Goal: Task Accomplishment & Management: Manage account settings

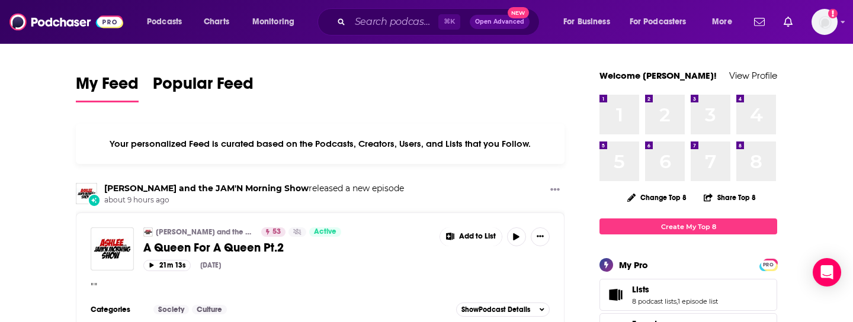
click at [788, 25] on icon "Show notifications dropdown" at bounding box center [787, 22] width 9 height 11
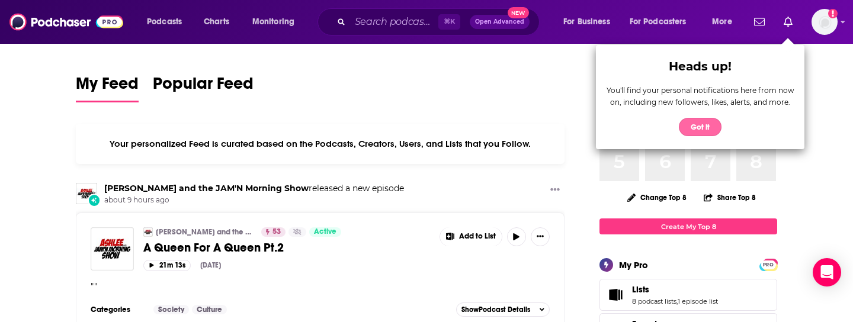
click at [695, 125] on button "Got it" at bounding box center [700, 127] width 43 height 18
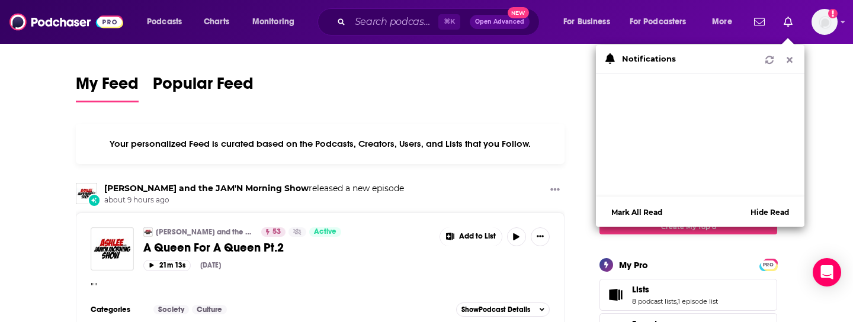
click at [789, 58] on icon "Show notifications dropdown" at bounding box center [789, 60] width 11 height 8
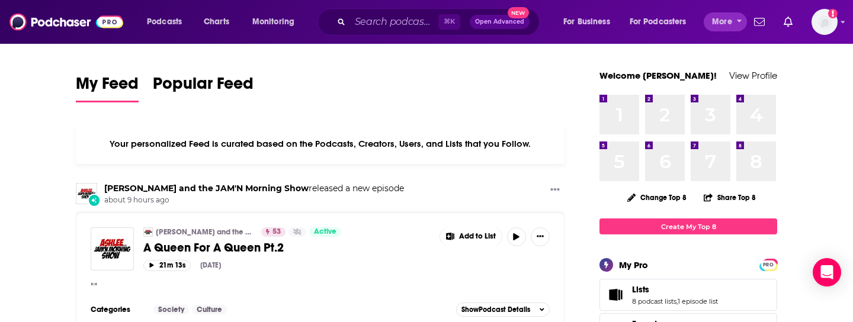
click at [740, 21] on icon "open menu" at bounding box center [739, 21] width 5 height 3
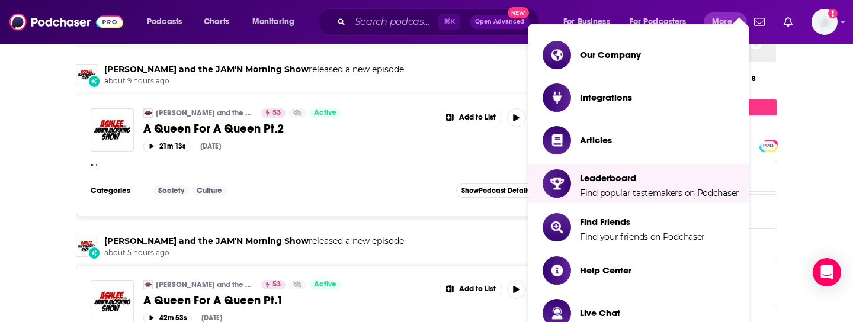
scroll to position [111, 0]
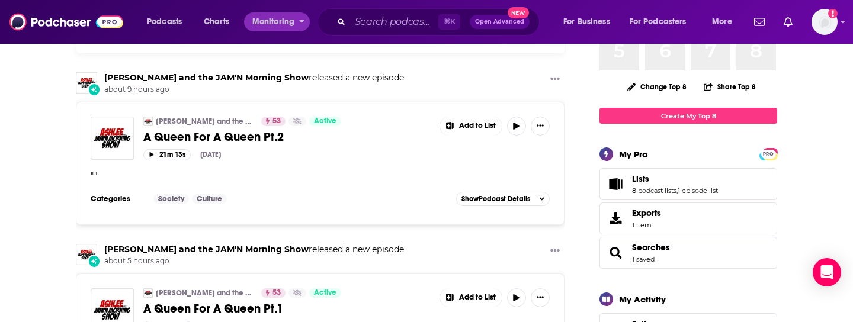
click at [285, 21] on span "Monitoring" at bounding box center [273, 22] width 42 height 17
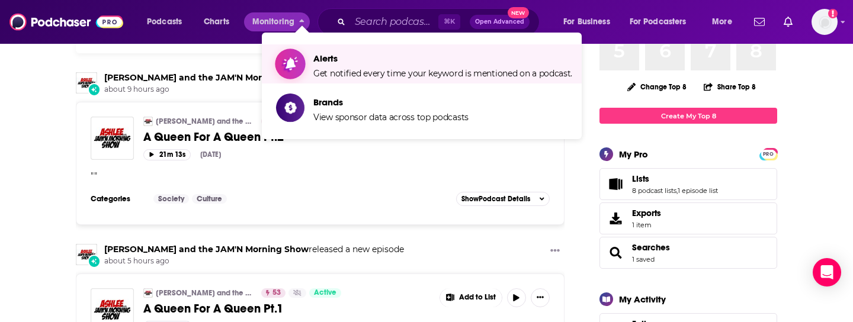
click at [323, 59] on span "Alerts" at bounding box center [442, 58] width 259 height 11
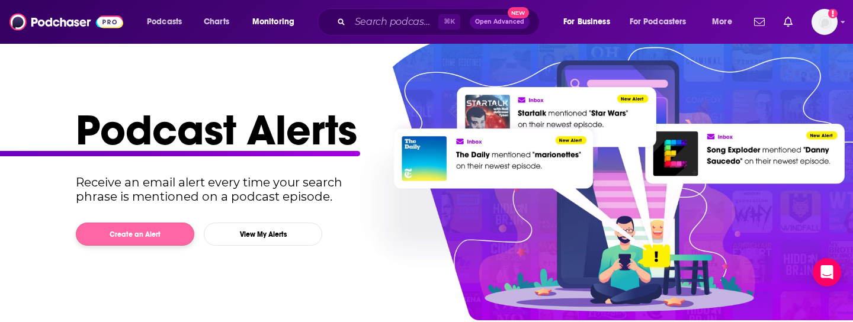
click at [177, 233] on button "Create an Alert" at bounding box center [135, 234] width 118 height 23
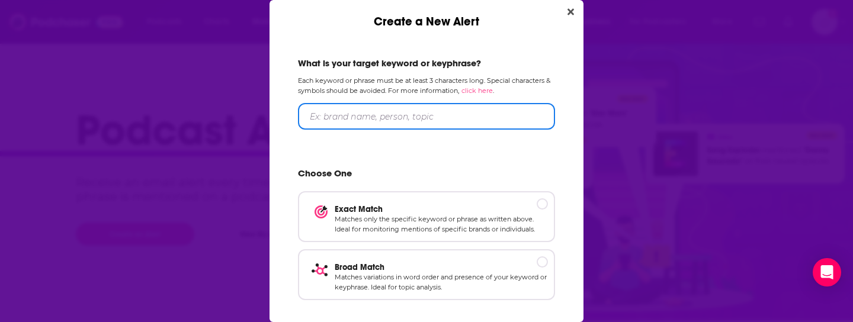
click at [358, 122] on input "Create a New Alert" at bounding box center [426, 116] width 257 height 27
type input "[PERSON_NAME]"
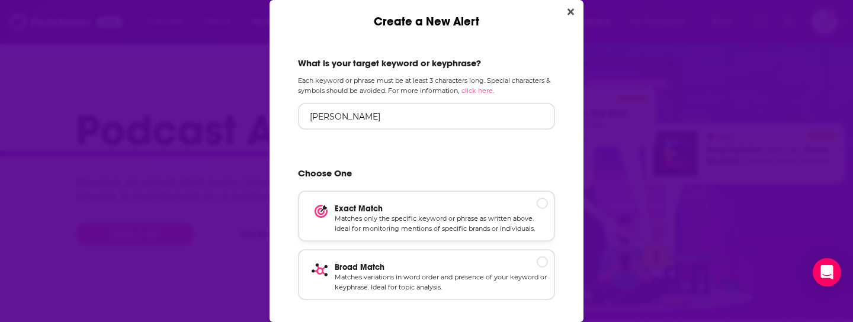
click at [436, 225] on p "Matches only the specific keyword or phrase as written above. Ideal for monitor…" at bounding box center [441, 224] width 213 height 21
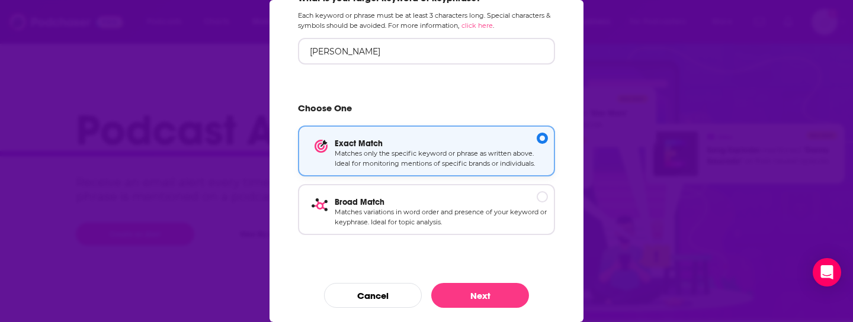
scroll to position [65, 0]
click at [458, 295] on button "Next" at bounding box center [480, 295] width 98 height 25
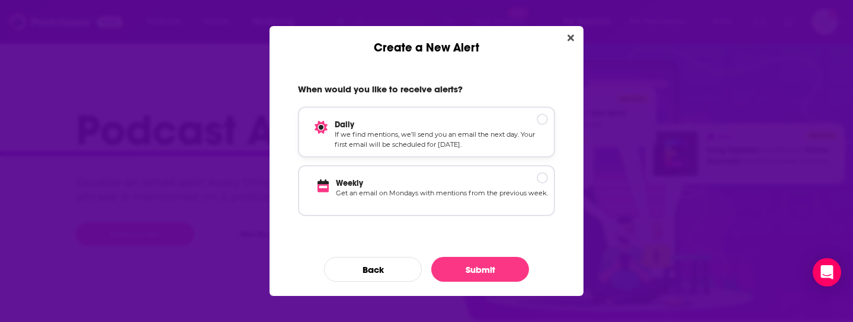
click at [543, 123] on p "Daily" at bounding box center [441, 125] width 213 height 10
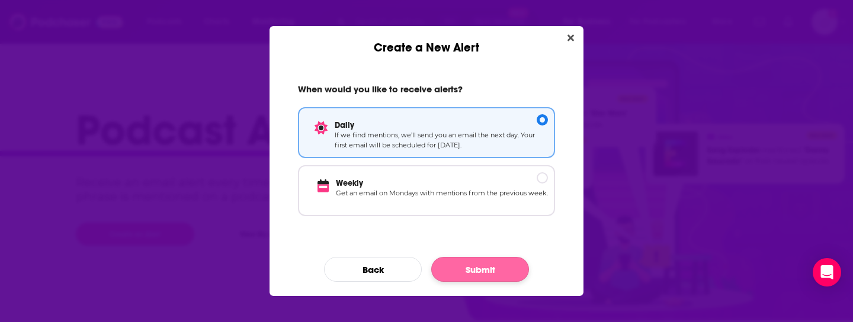
click at [484, 271] on button "Submit" at bounding box center [480, 269] width 98 height 25
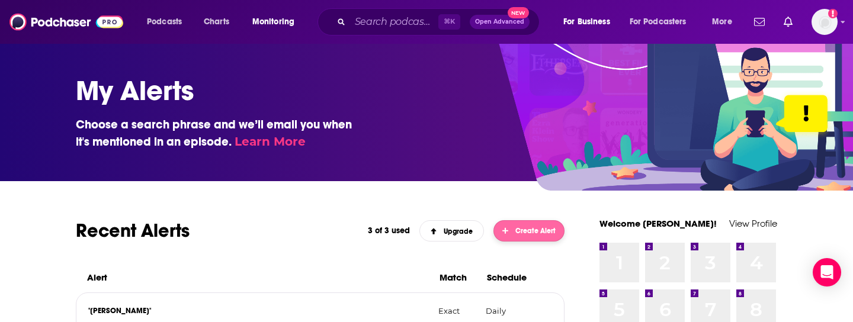
click at [529, 237] on button "Create Alert" at bounding box center [528, 230] width 71 height 21
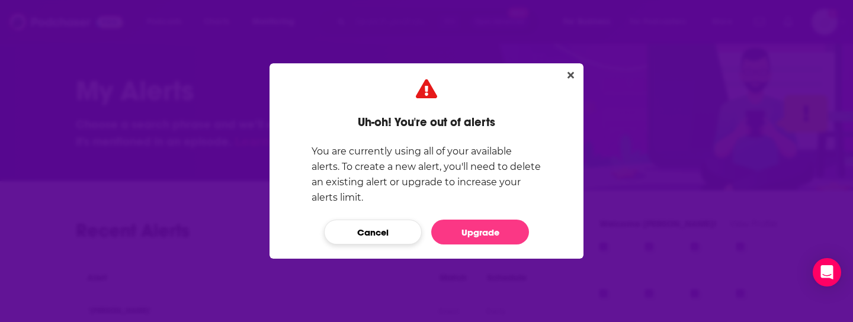
click at [404, 233] on button "Cancel" at bounding box center [373, 232] width 98 height 25
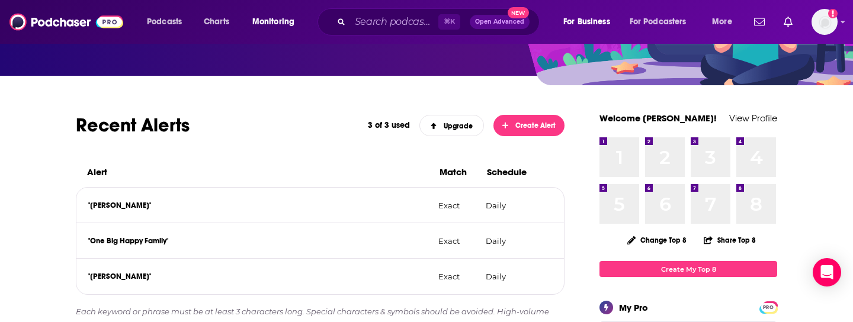
scroll to position [108, 0]
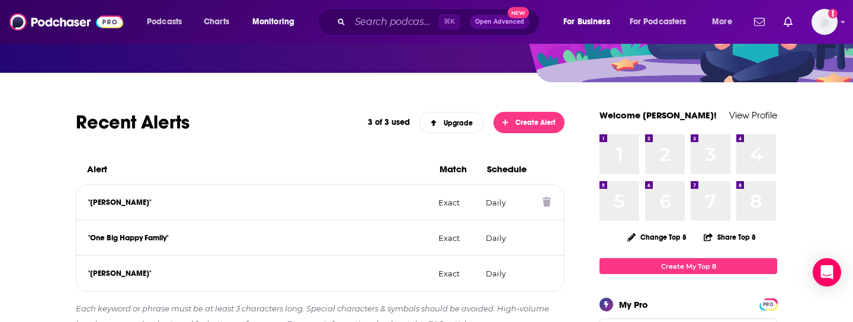
click at [548, 198] on icon at bounding box center [546, 201] width 8 height 9
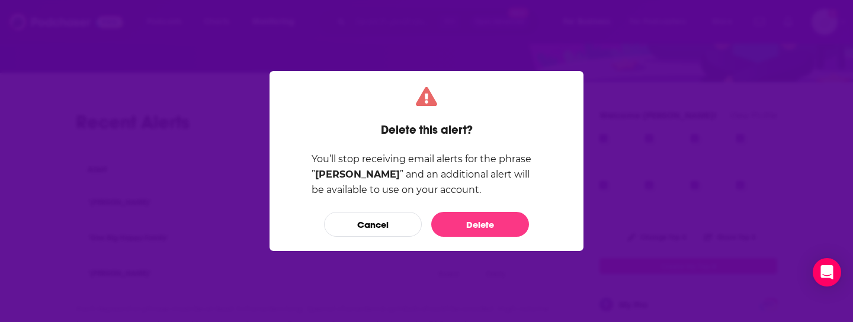
scroll to position [0, 0]
click at [495, 221] on button "Delete" at bounding box center [480, 224] width 98 height 25
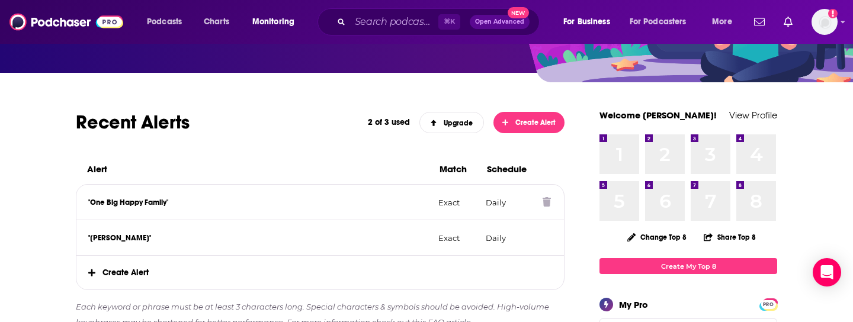
click at [545, 200] on icon at bounding box center [546, 201] width 8 height 9
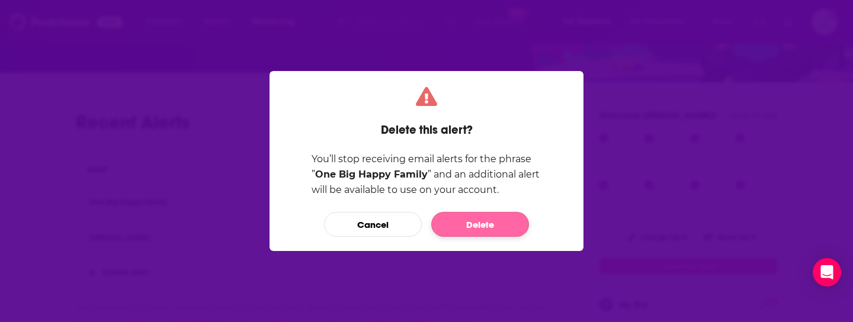
click at [502, 223] on button "Delete" at bounding box center [480, 224] width 98 height 25
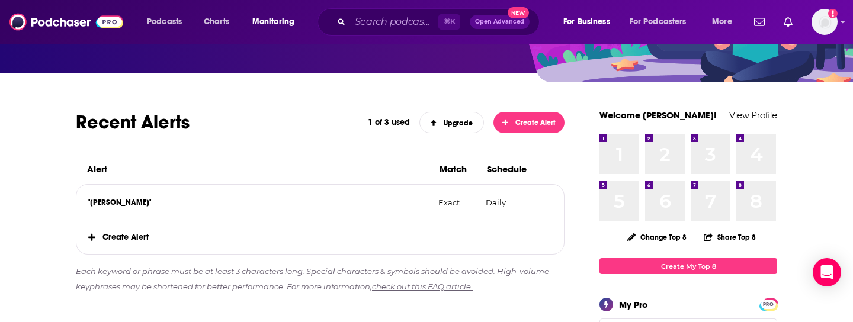
click at [136, 239] on span "Create Alert" at bounding box center [319, 237] width 487 height 34
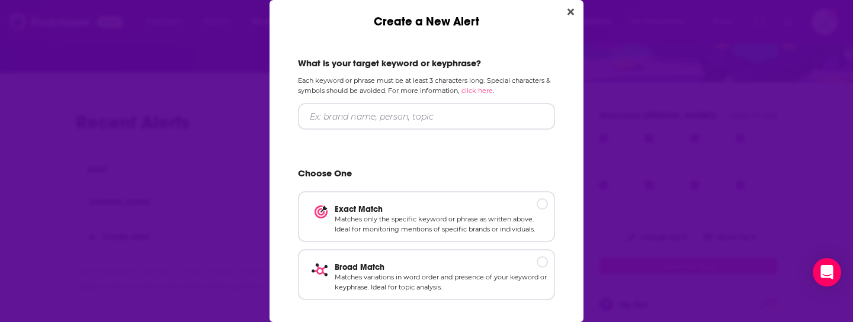
scroll to position [0, 0]
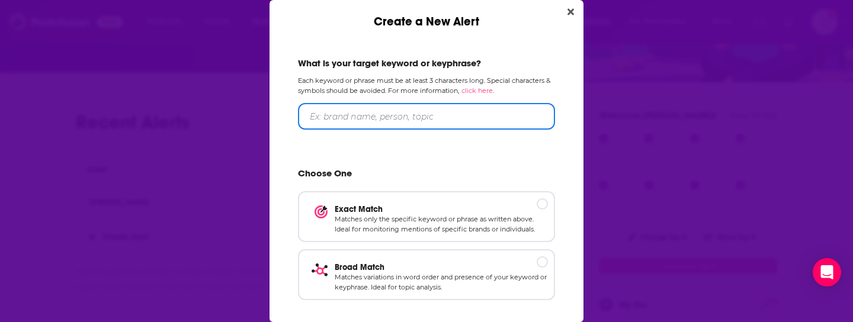
click at [313, 120] on input "Create a New Alert" at bounding box center [426, 116] width 257 height 27
type input "Global Space Awards"
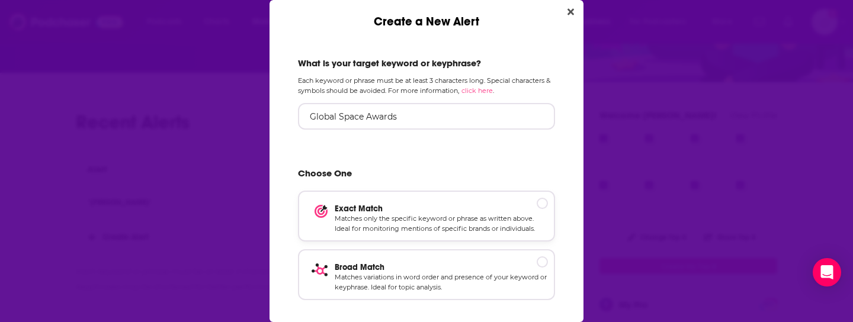
click at [542, 203] on div "Create a New Alert" at bounding box center [541, 203] width 11 height 11
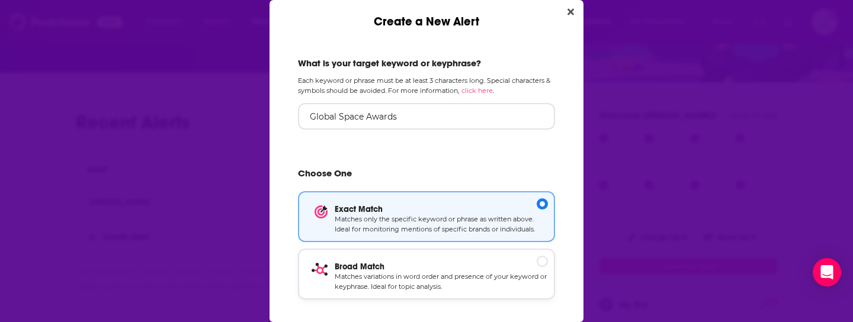
click at [544, 259] on div "Create a New Alert" at bounding box center [541, 261] width 11 height 11
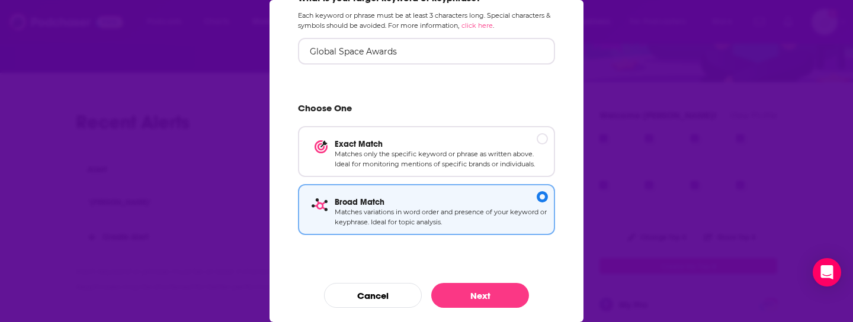
scroll to position [65, 0]
click at [543, 138] on div "Create a New Alert" at bounding box center [541, 138] width 11 height 11
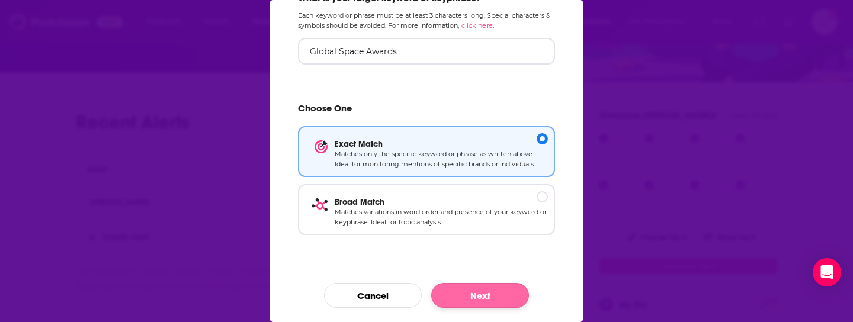
click at [493, 297] on button "Next" at bounding box center [480, 295] width 98 height 25
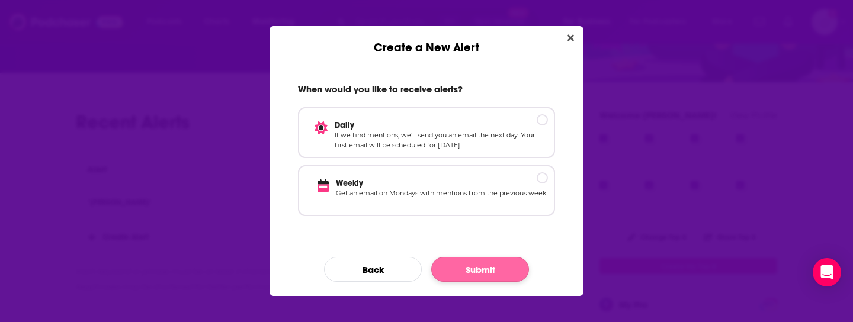
scroll to position [0, 0]
click at [543, 118] on div "Create a New Alert" at bounding box center [541, 119] width 11 height 11
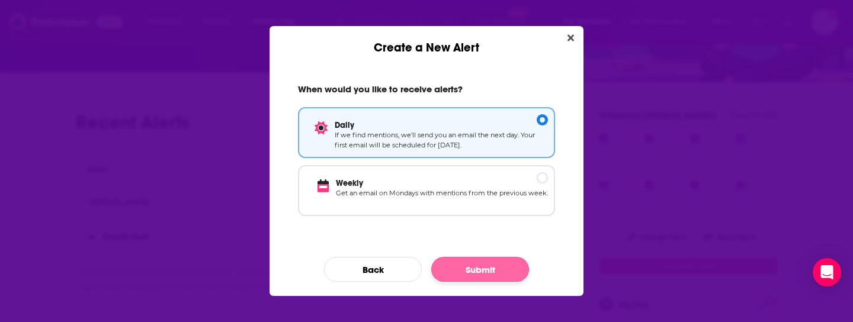
click at [486, 271] on button "Submit" at bounding box center [480, 269] width 98 height 25
